Goal: Task Accomplishment & Management: Complete application form

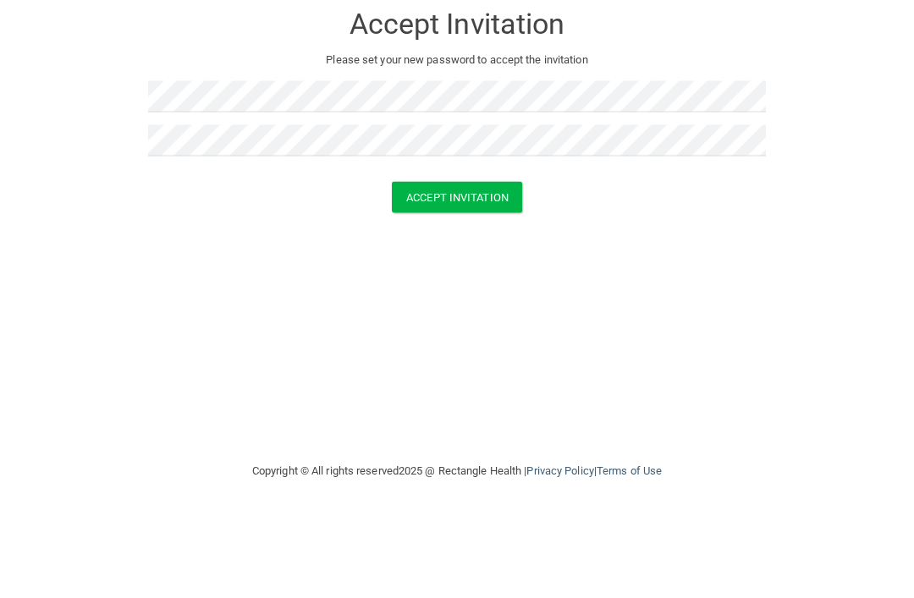
click at [449, 264] on button "Accept Invitation" at bounding box center [457, 279] width 130 height 31
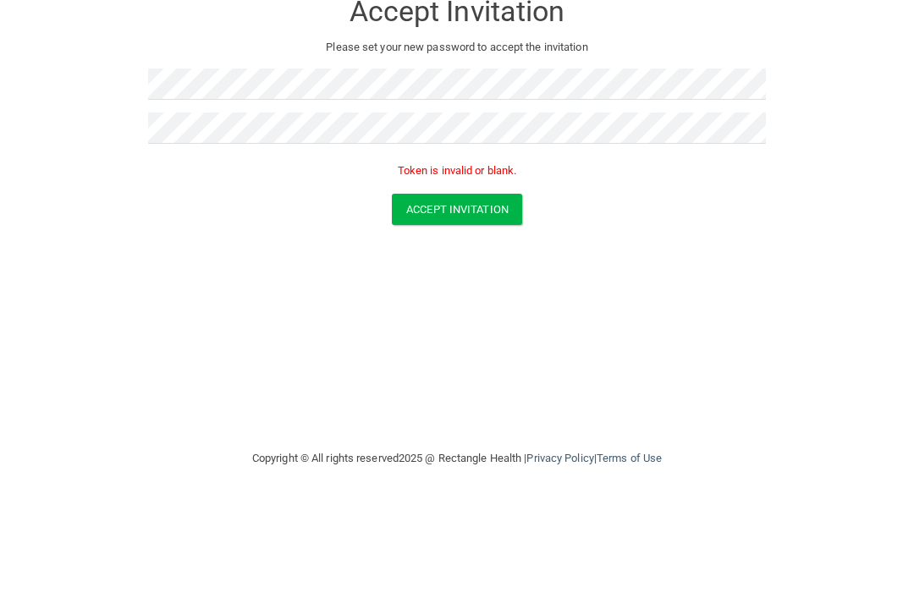
click at [490, 289] on button "Accept Invitation" at bounding box center [457, 304] width 130 height 31
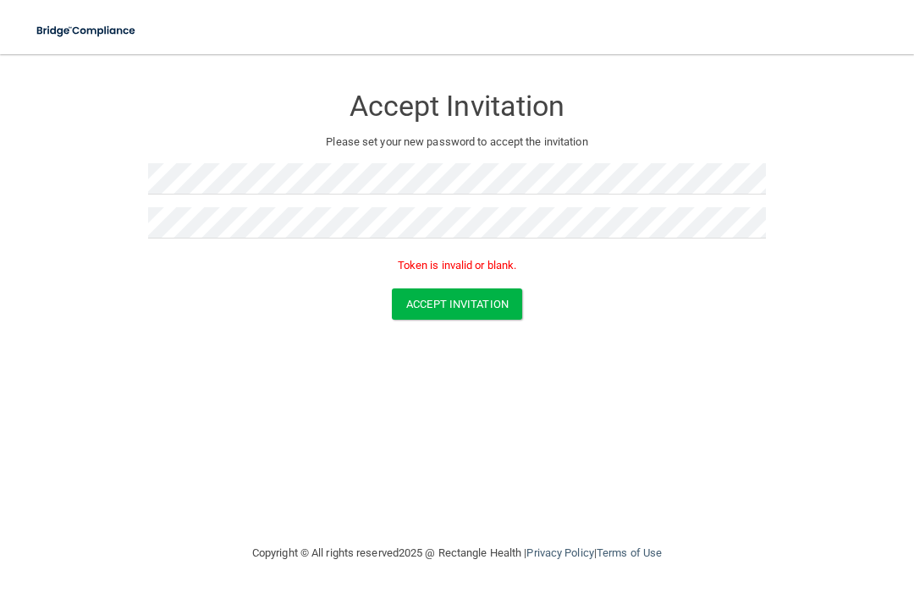
click at [434, 299] on button "Accept Invitation" at bounding box center [457, 304] width 130 height 31
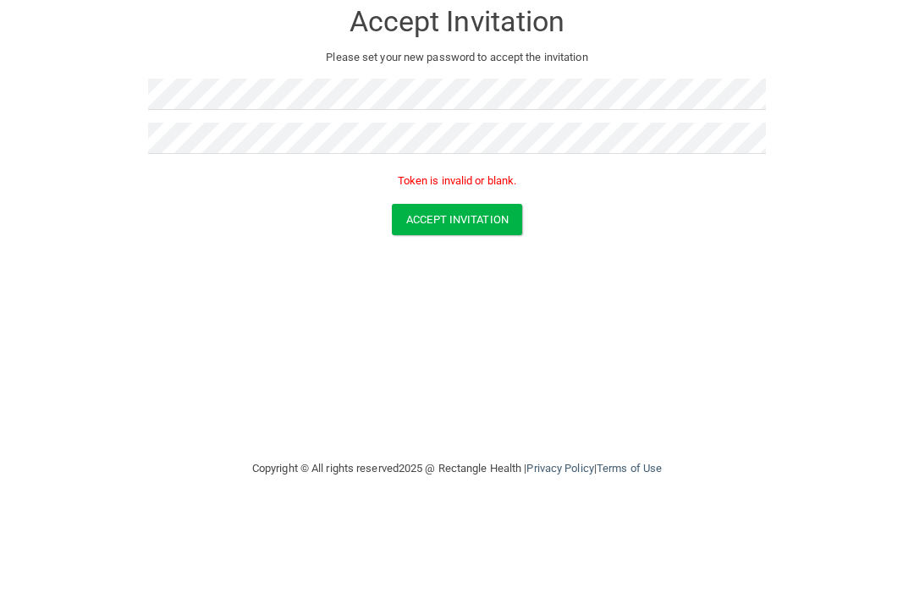
click at [476, 289] on button "Accept Invitation" at bounding box center [457, 304] width 130 height 31
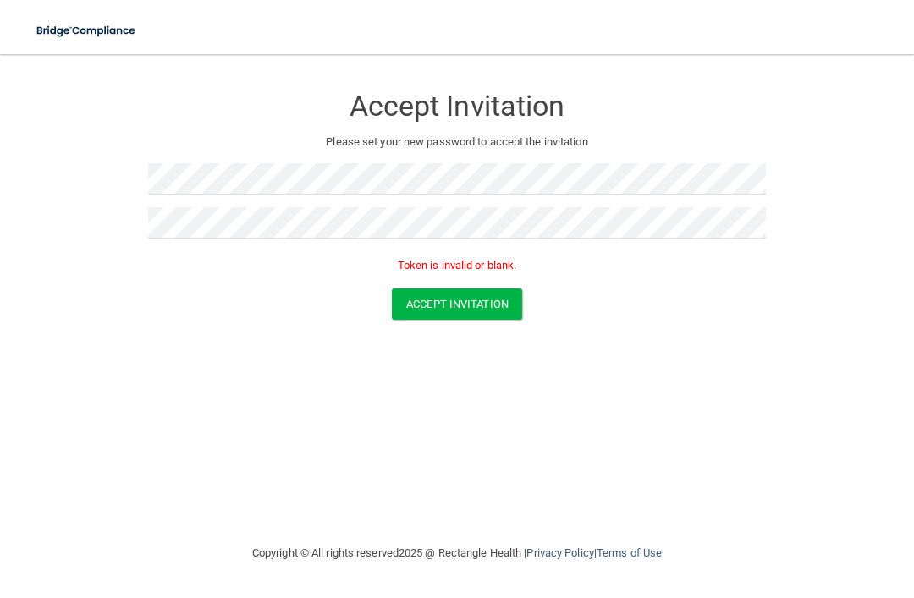
click at [514, 463] on div "Accept Invitation Please set your new password to accept the invitation Token i…" at bounding box center [457, 298] width 846 height 455
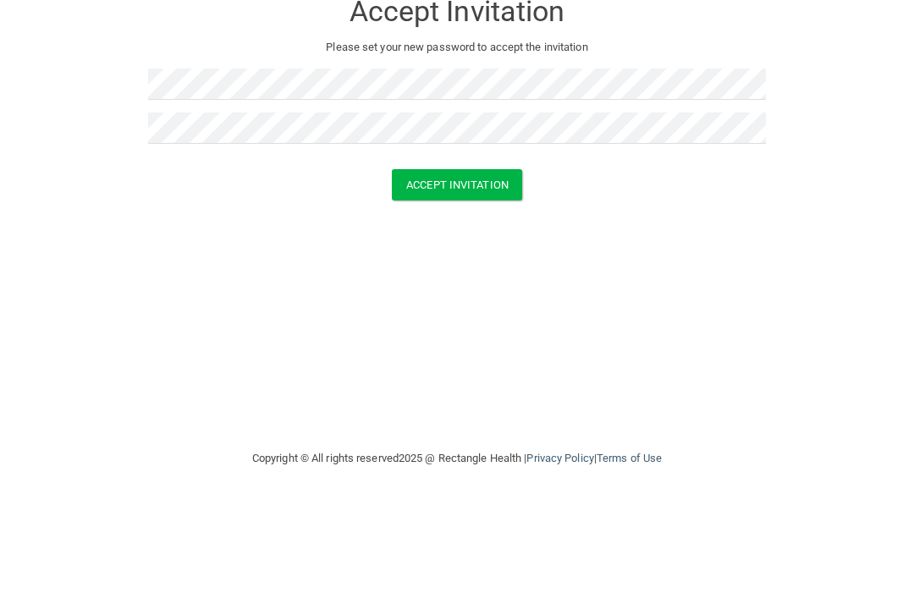
click at [479, 264] on button "Accept Invitation" at bounding box center [457, 279] width 130 height 31
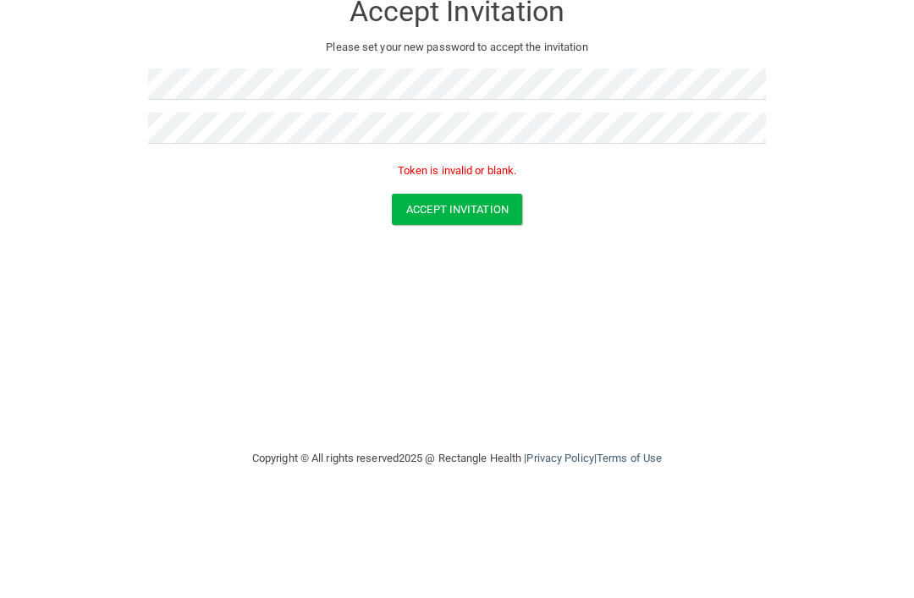
click at [477, 289] on button "Accept Invitation" at bounding box center [457, 304] width 130 height 31
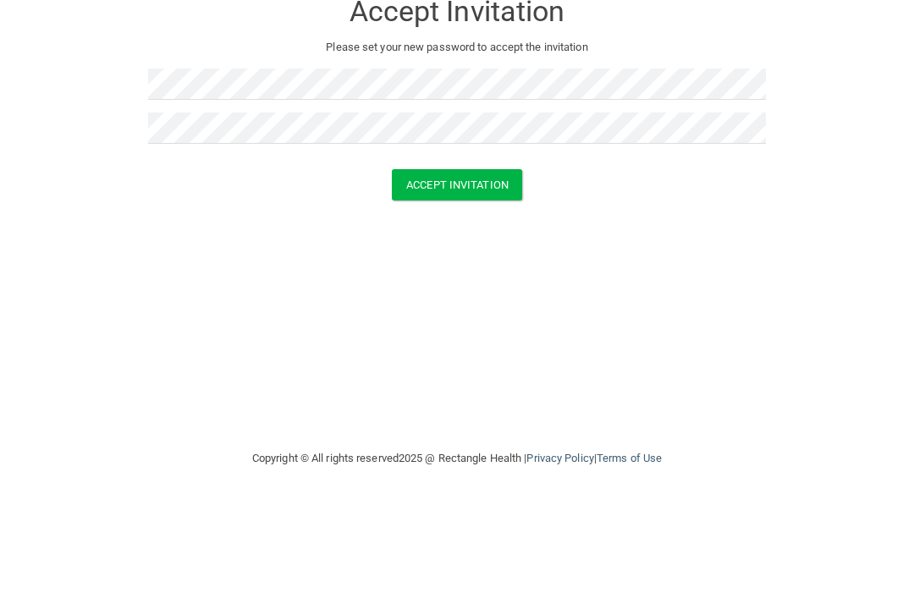
click at [463, 264] on button "Accept Invitation" at bounding box center [457, 279] width 130 height 31
click at [477, 264] on button "Accept Invitation" at bounding box center [457, 279] width 130 height 31
